Goal: Navigation & Orientation: Find specific page/section

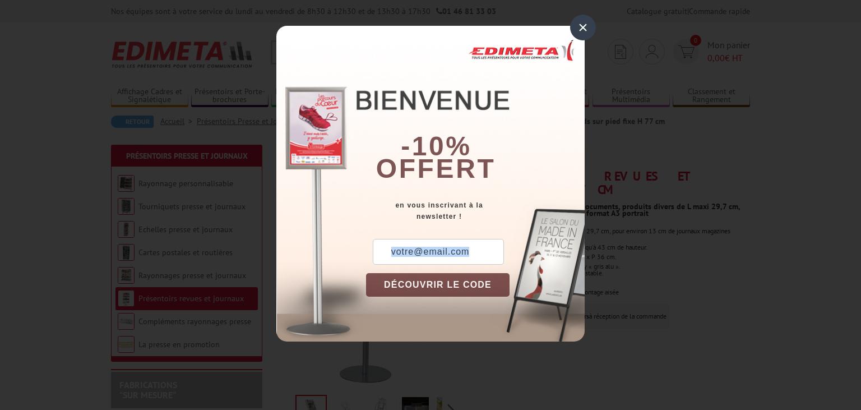
drag, startPoint x: 0, startPoint y: 0, endPoint x: 559, endPoint y: 285, distance: 627.1
click at [559, 285] on div "× -10% offert en vous inscrivant à la newsletter ! DÉCOUVRIR LE CODE Copier le …" at bounding box center [430, 179] width 861 height 358
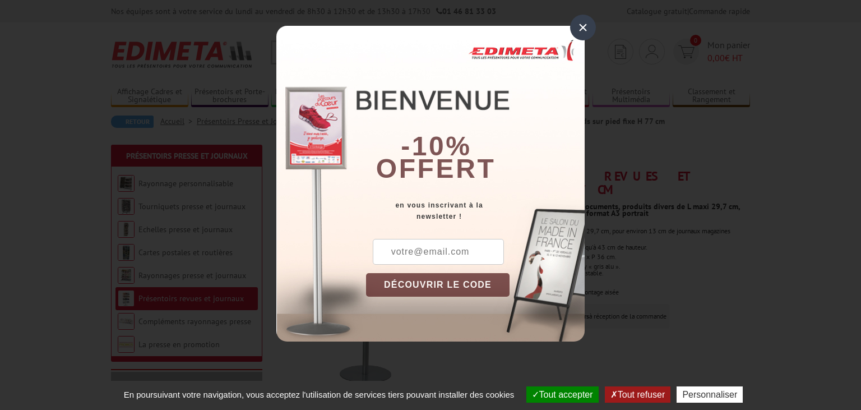
click at [582, 30] on div "×" at bounding box center [583, 28] width 26 height 26
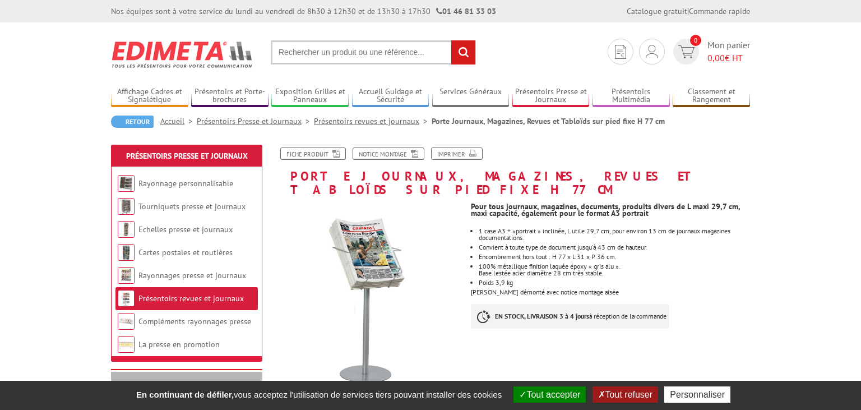
click at [381, 118] on link "Présentoirs revues et journaux" at bounding box center [373, 121] width 118 height 10
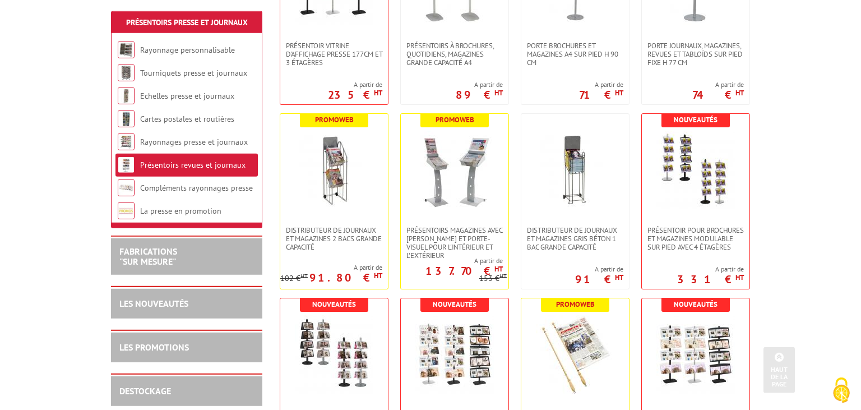
scroll to position [355, 0]
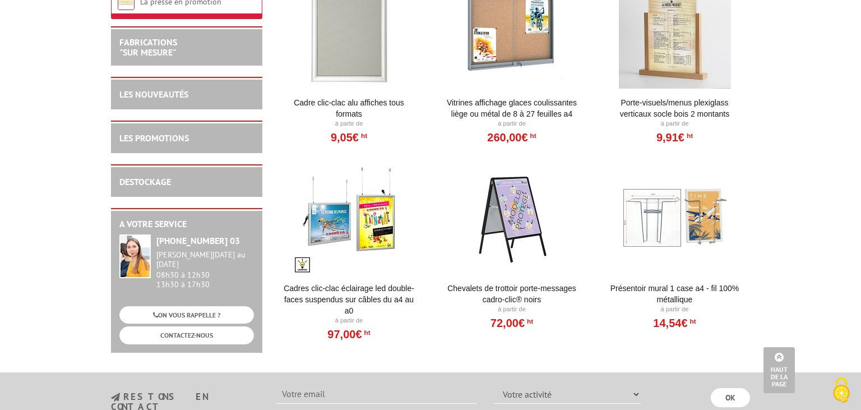
drag, startPoint x: 0, startPoint y: -48, endPoint x: 27, endPoint y: 180, distance: 229.1
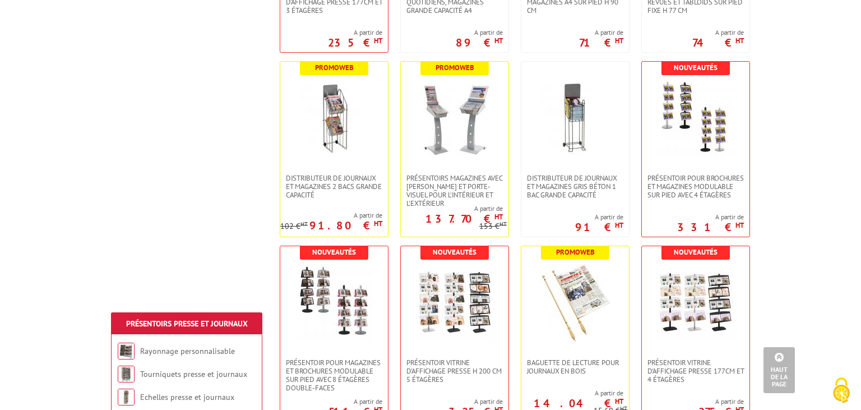
drag, startPoint x: 27, startPoint y: 180, endPoint x: 594, endPoint y: -48, distance: 610.6
click at [594, 0] on html "Nos équipes sont à votre service du lundi au vendredi de 8h30 à 12h30 et de 13h…" at bounding box center [430, 381] width 861 height 1518
